Goal: Information Seeking & Learning: Learn about a topic

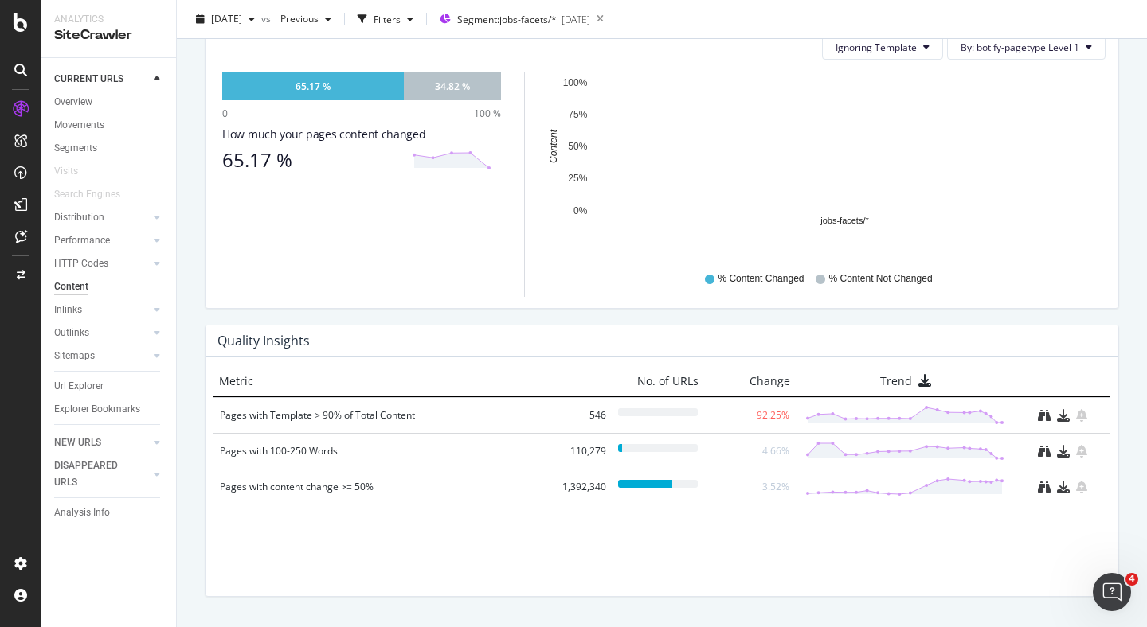
scroll to position [990, 0]
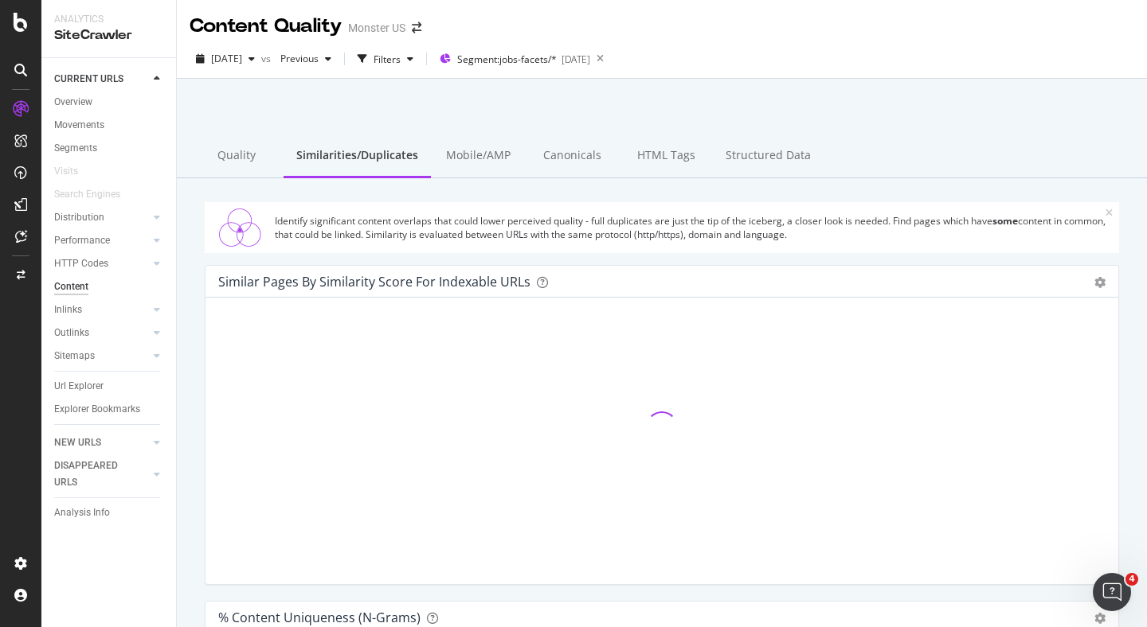
scroll to position [18, 0]
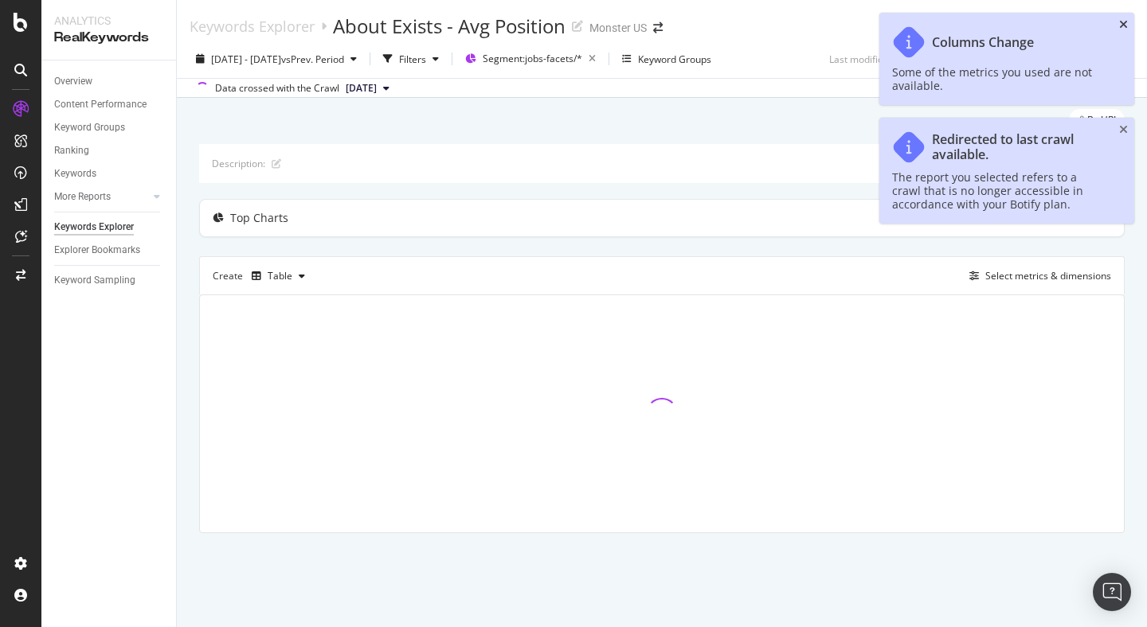
click at [1126, 24] on icon "close toast" at bounding box center [1123, 24] width 9 height 11
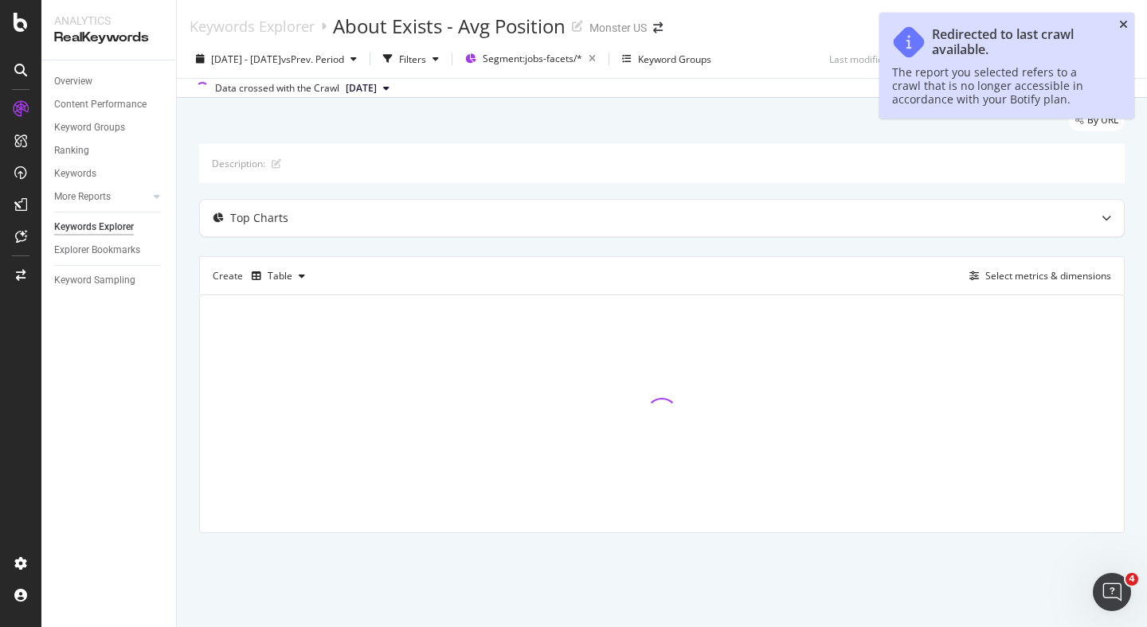
click at [1124, 27] on icon "close toast" at bounding box center [1123, 24] width 9 height 11
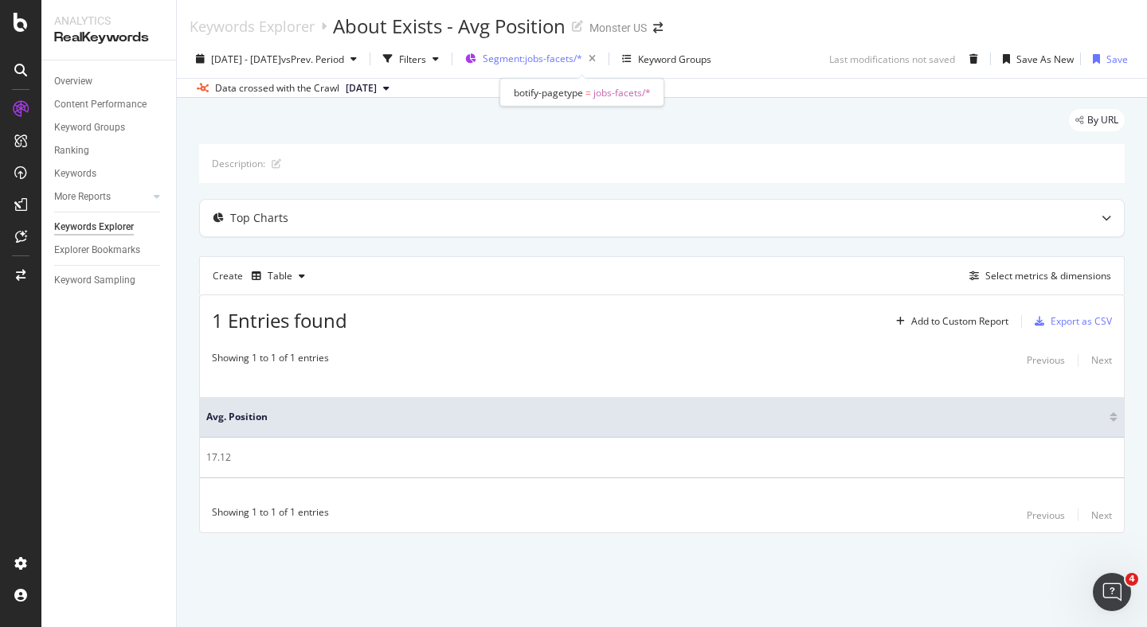
click at [582, 62] on span "Segment: jobs-facets/*" at bounding box center [533, 59] width 100 height 14
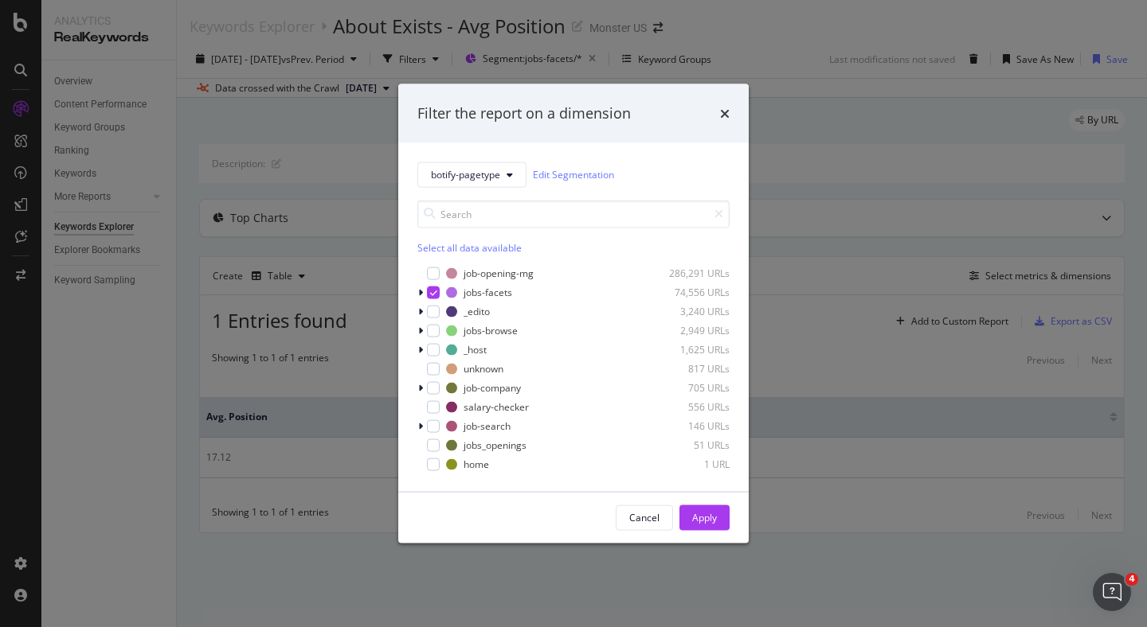
click at [718, 114] on div "Filter the report on a dimension" at bounding box center [573, 114] width 312 height 21
click at [725, 113] on icon "times" at bounding box center [725, 113] width 10 height 13
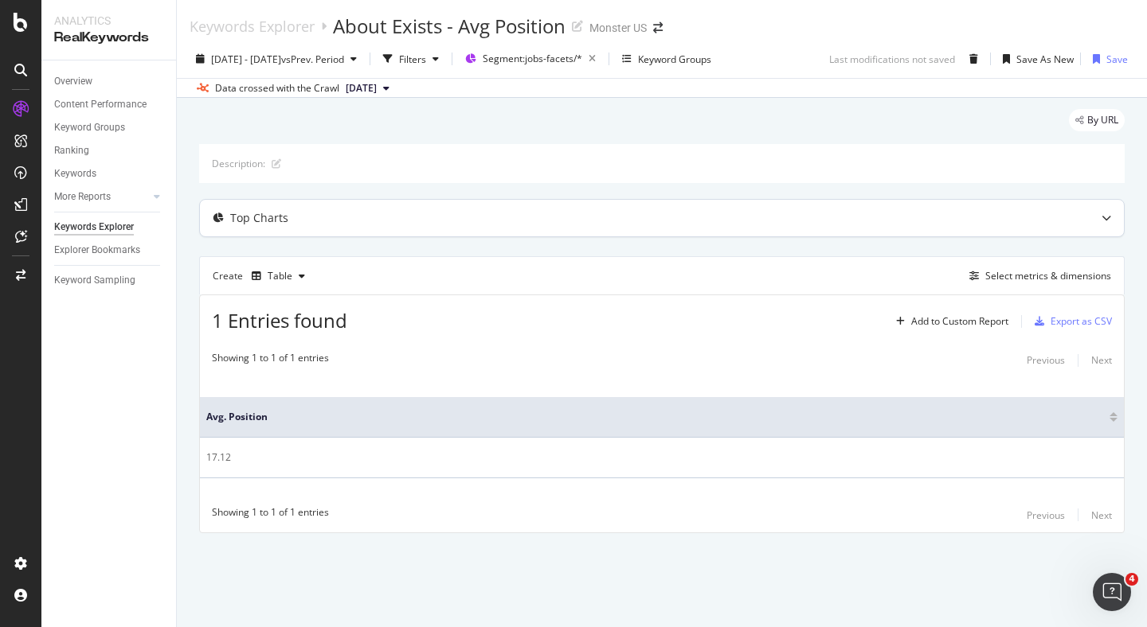
click at [1113, 213] on div at bounding box center [1105, 218] width 35 height 37
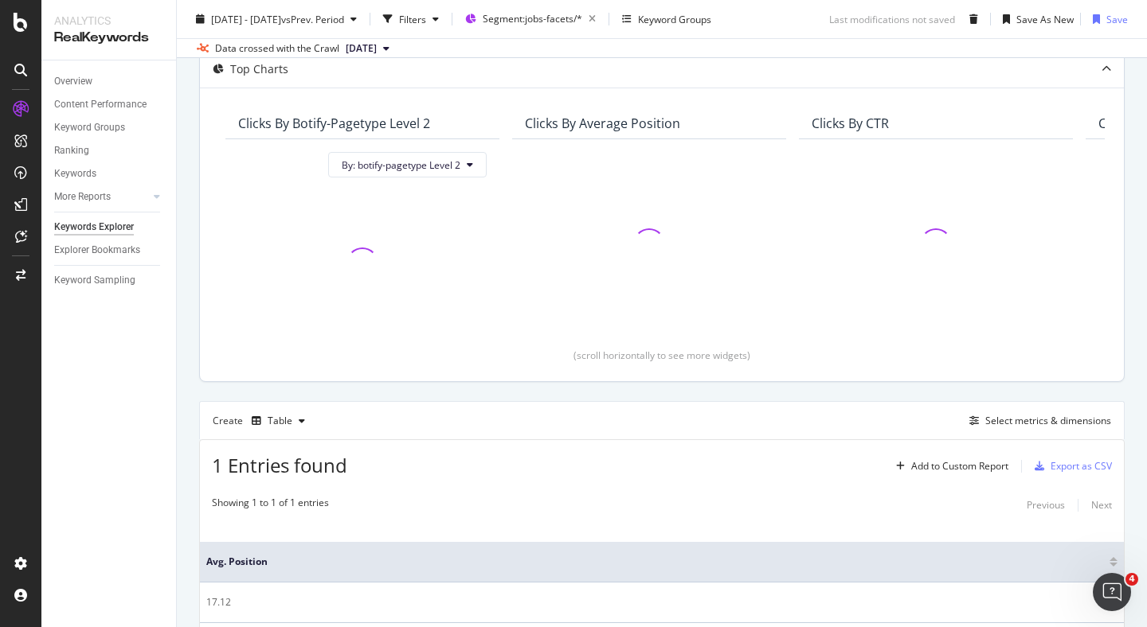
scroll to position [256, 0]
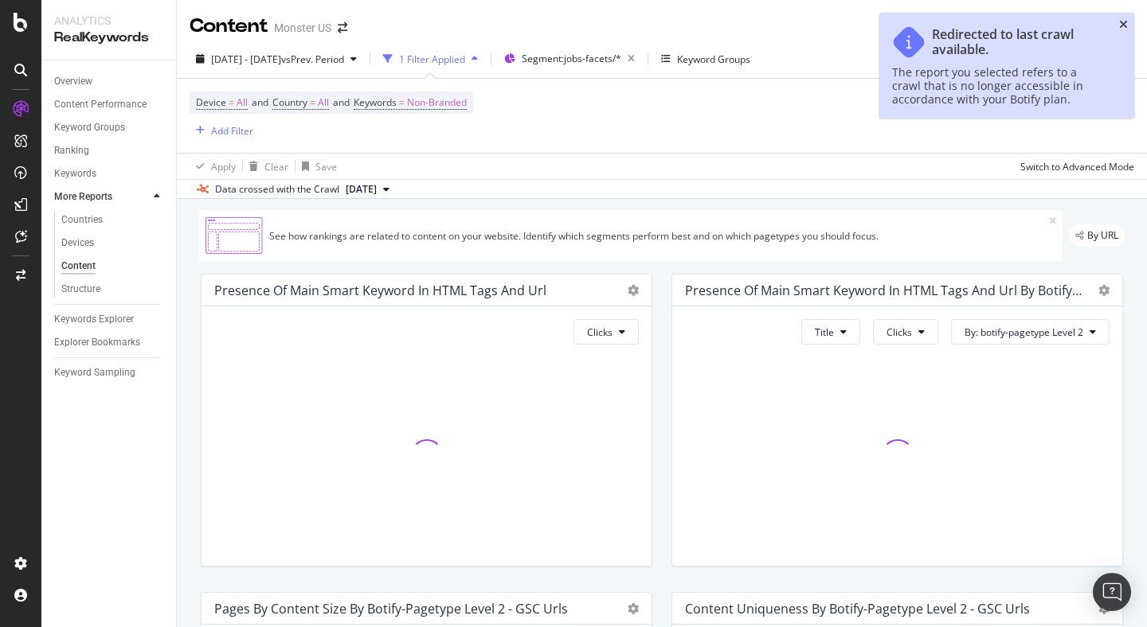
click at [1125, 21] on icon "close toast" at bounding box center [1123, 24] width 9 height 11
